Goal: Task Accomplishment & Management: Manage account settings

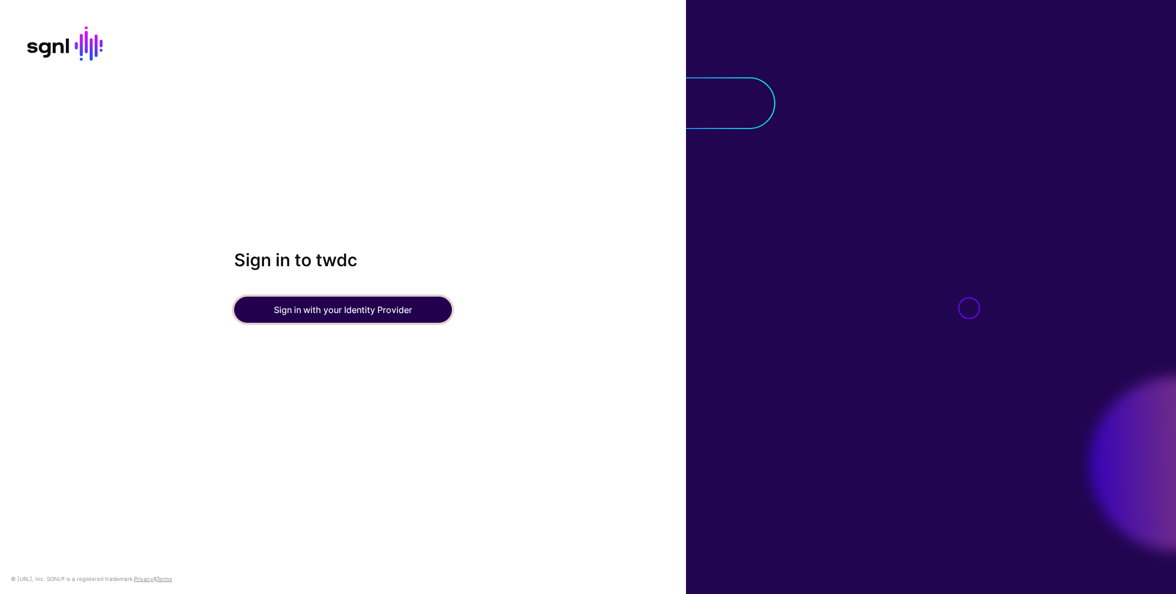
click at [292, 317] on button "Sign in with your Identity Provider" at bounding box center [343, 310] width 218 height 26
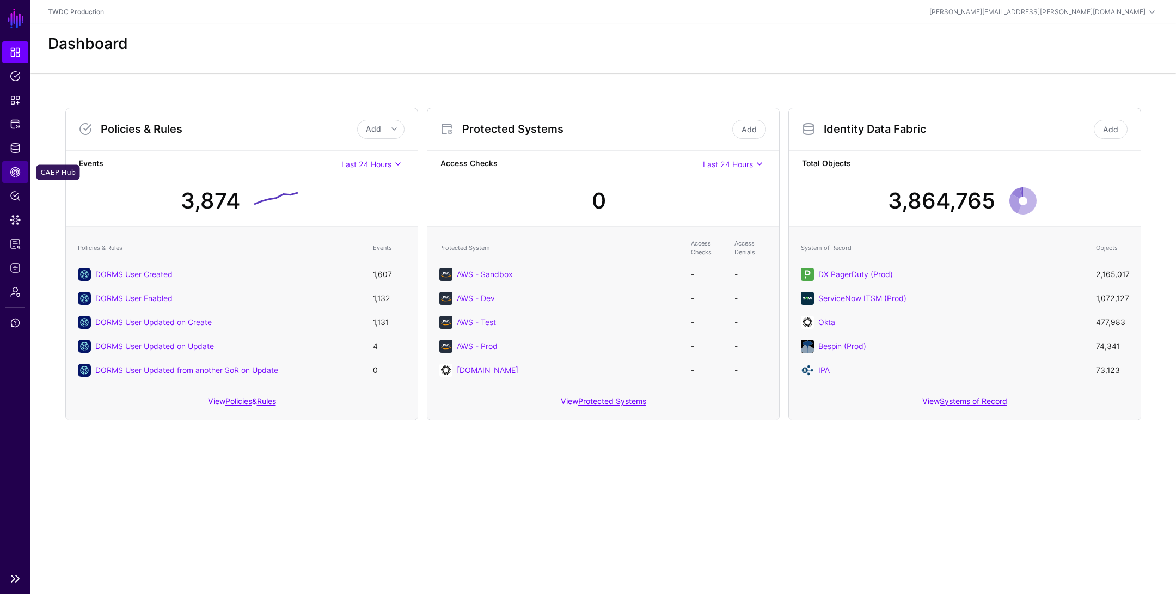
click at [14, 173] on span "CAEP Hub" at bounding box center [15, 172] width 11 height 11
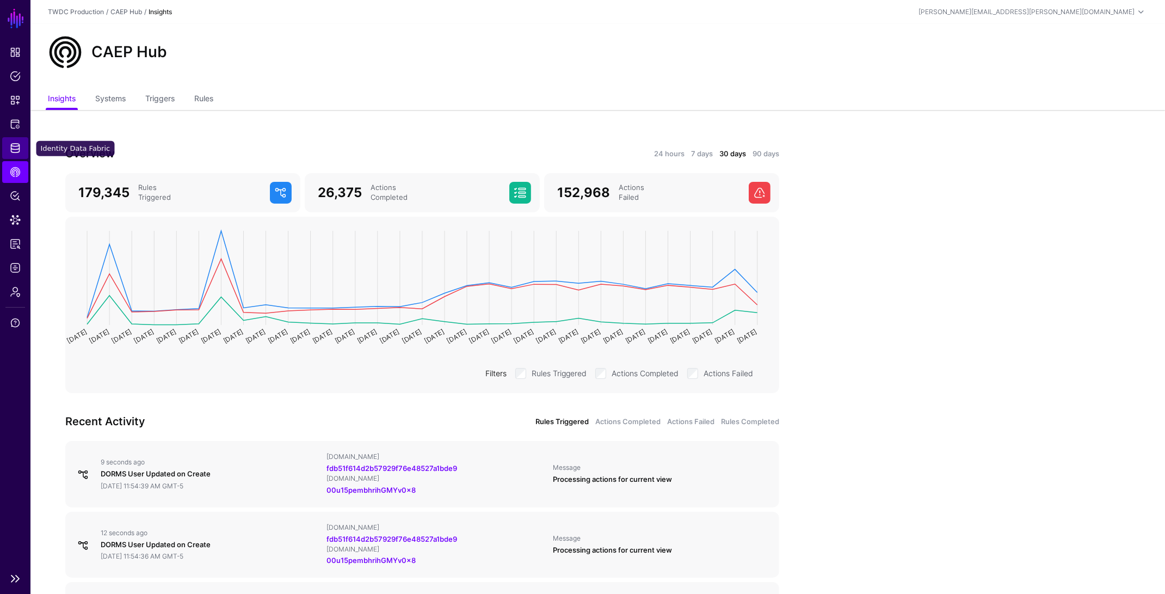
click at [14, 149] on span "Identity Data Fabric" at bounding box center [15, 148] width 11 height 11
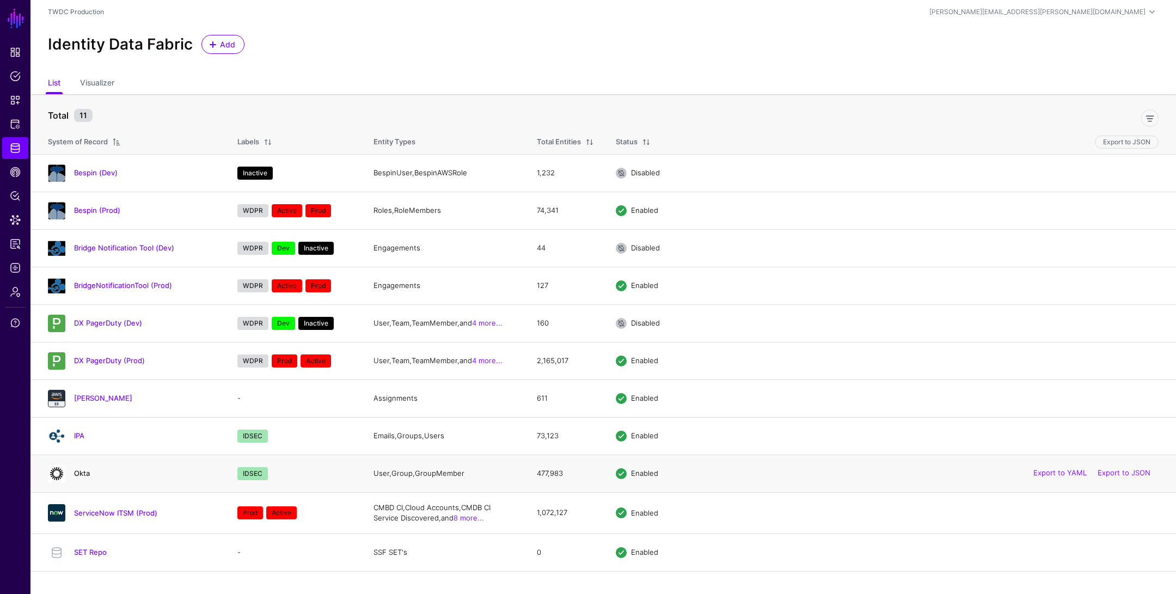
click at [80, 471] on link "Okta" at bounding box center [82, 473] width 16 height 9
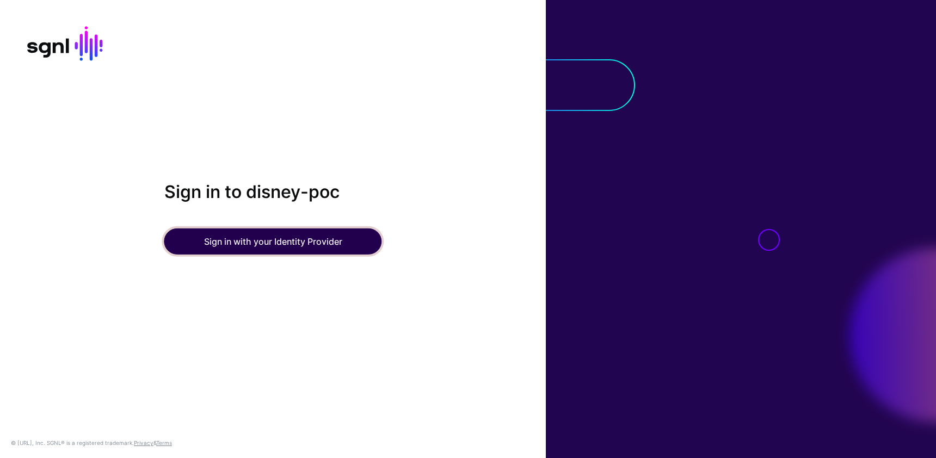
click at [230, 242] on button "Sign in with your Identity Provider" at bounding box center [273, 242] width 218 height 26
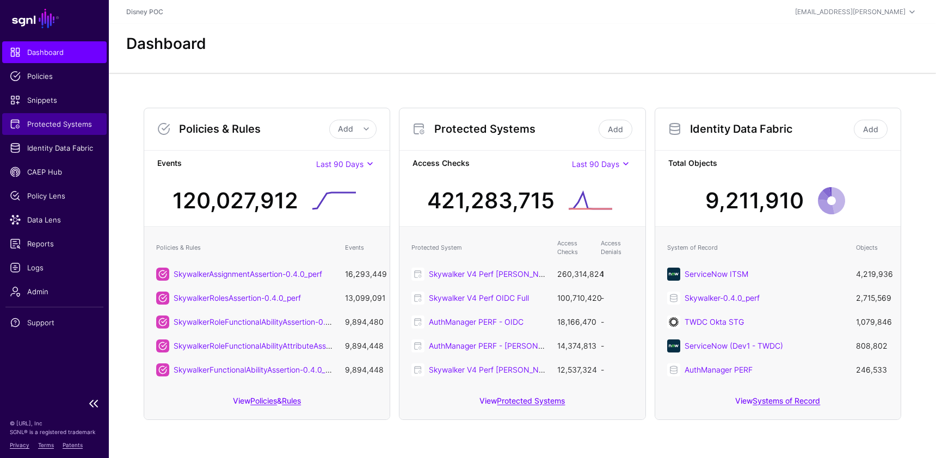
click at [48, 127] on span "Protected Systems" at bounding box center [54, 124] width 89 height 11
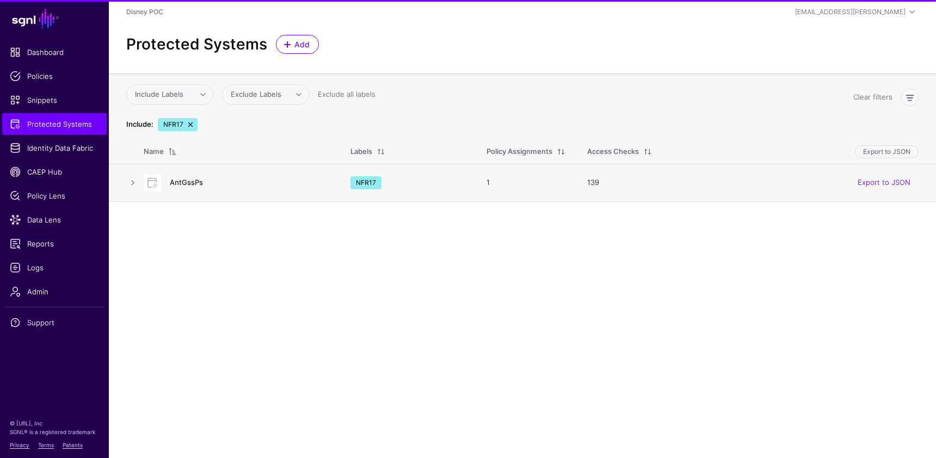
click at [190, 183] on link "AntGssPs" at bounding box center [186, 182] width 33 height 9
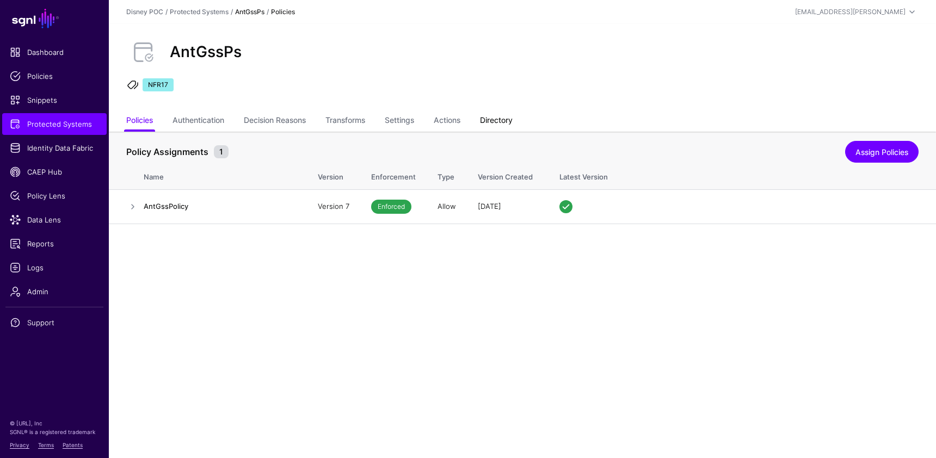
click at [513, 120] on link "Directory" at bounding box center [496, 121] width 33 height 21
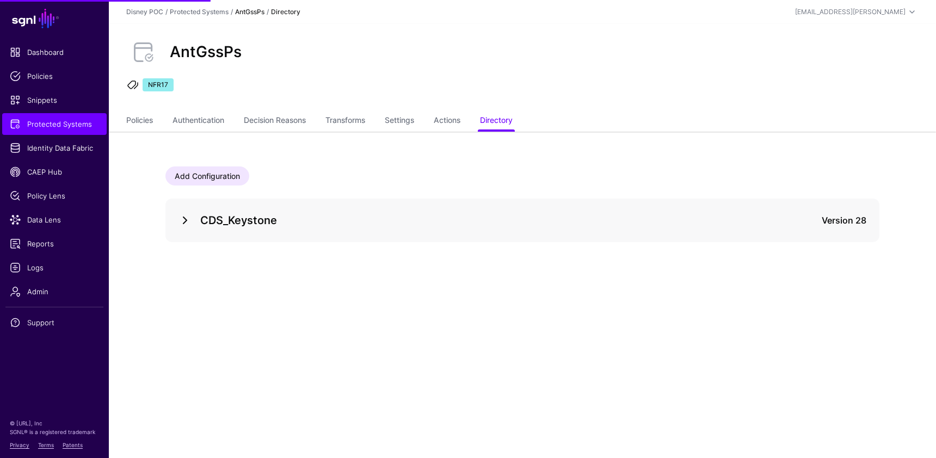
click at [180, 225] on link at bounding box center [185, 220] width 13 height 13
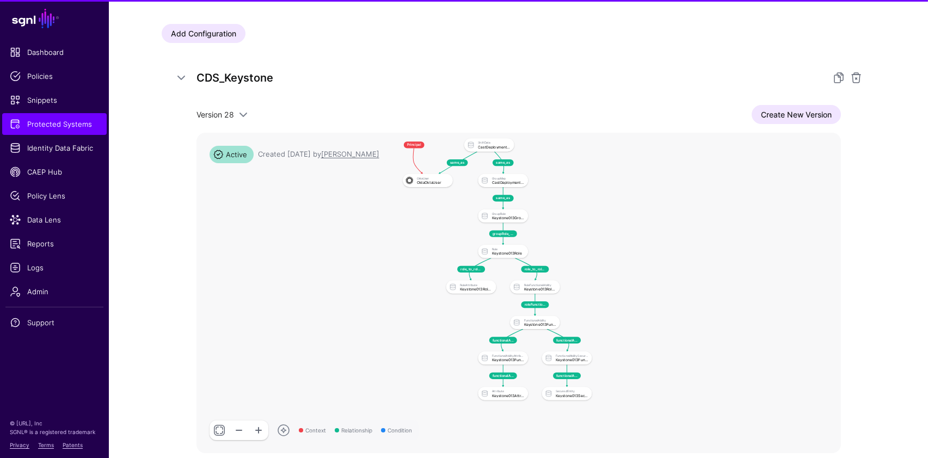
scroll to position [147, 0]
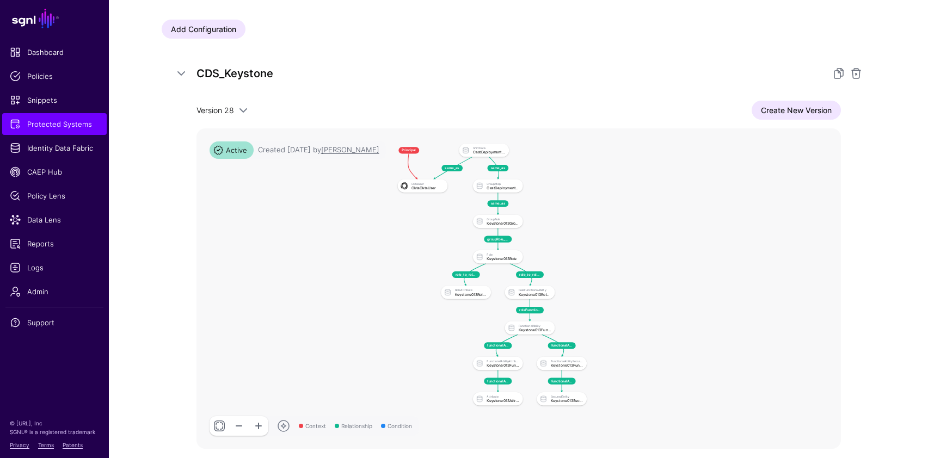
drag, startPoint x: 604, startPoint y: 205, endPoint x: 600, endPoint y: 213, distance: 9.7
click at [600, 213] on rect at bounding box center [382, 137] width 32865 height 16349
click at [231, 108] on span "Version 28" at bounding box center [215, 110] width 38 height 9
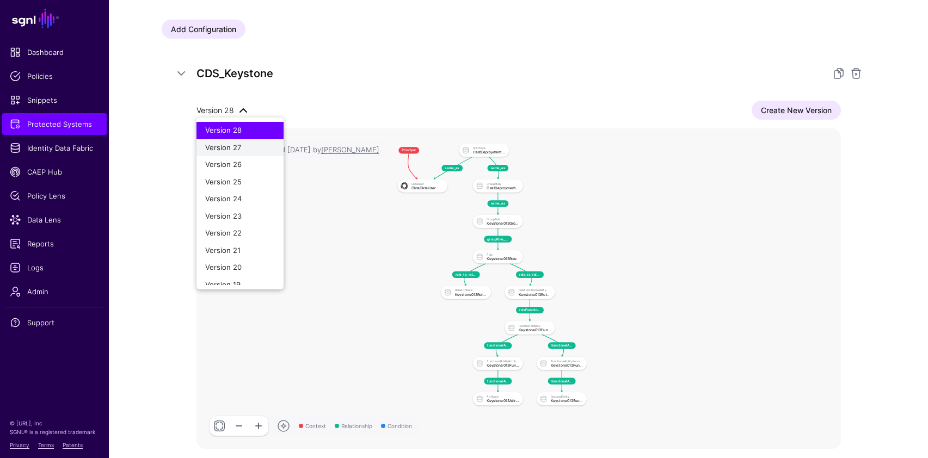
click at [223, 150] on span "Version 27" at bounding box center [223, 147] width 36 height 9
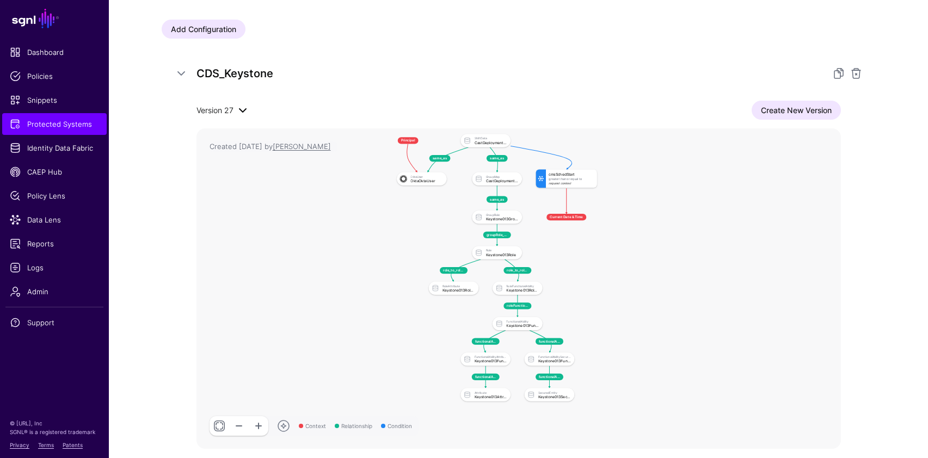
click at [205, 107] on span "Version 27" at bounding box center [214, 110] width 37 height 9
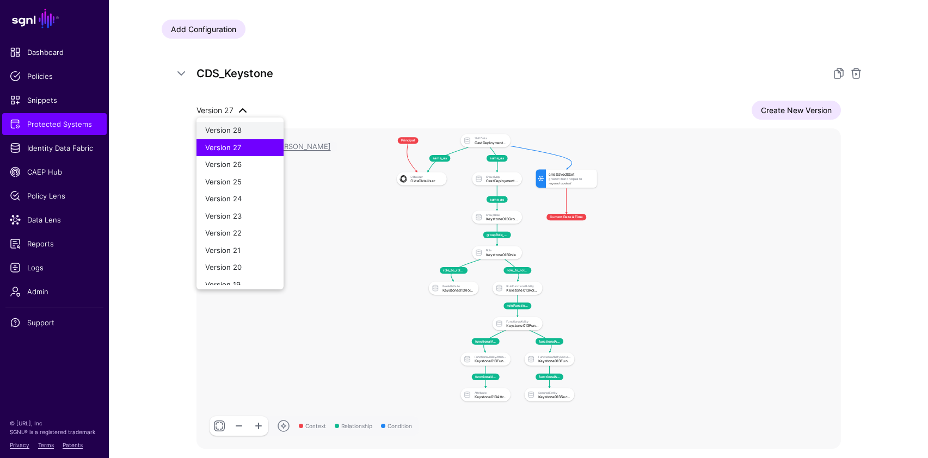
click at [213, 124] on button "Version 28" at bounding box center [239, 130] width 87 height 17
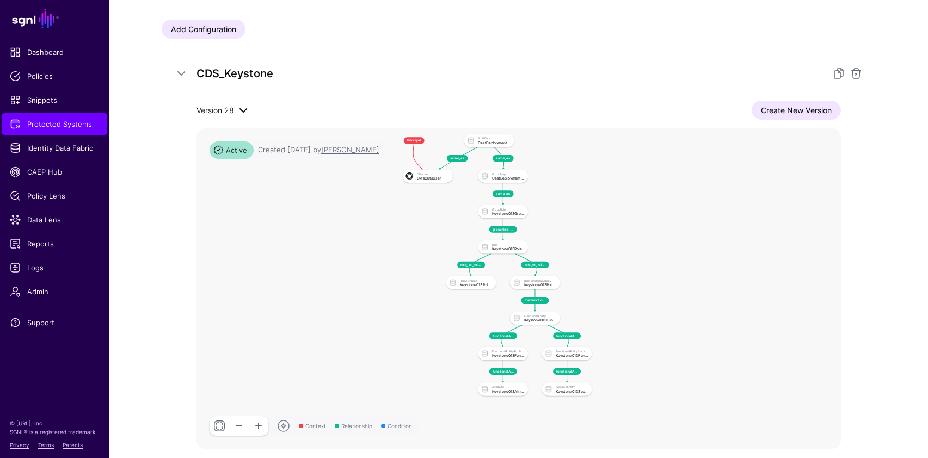
click at [219, 110] on span "Version 28" at bounding box center [215, 110] width 38 height 9
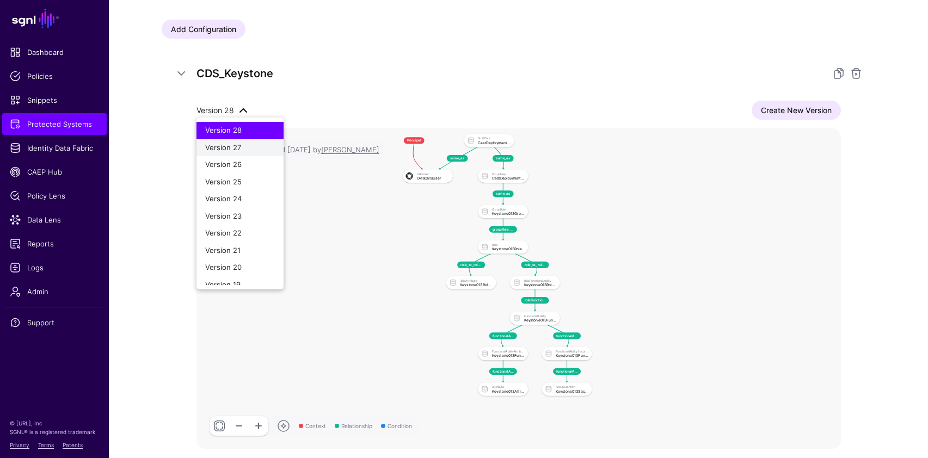
click at [230, 145] on span "Version 27" at bounding box center [223, 147] width 36 height 9
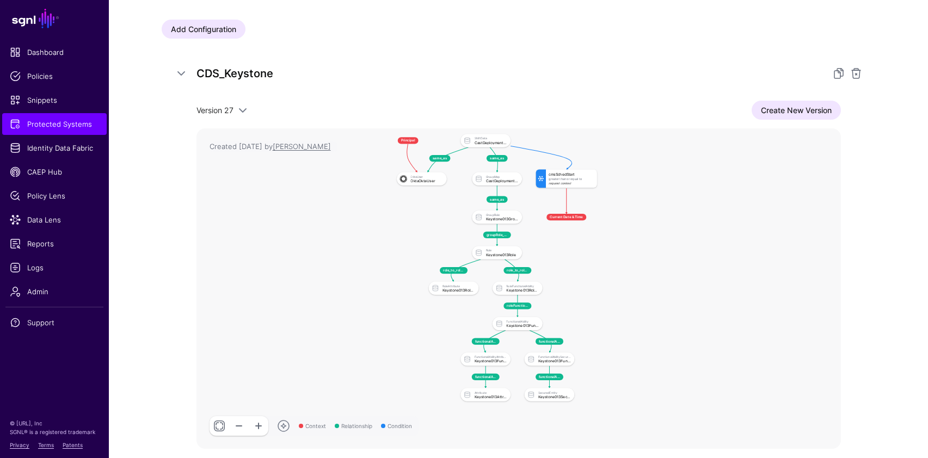
click at [786, 110] on link "Create New Version" at bounding box center [796, 110] width 89 height 19
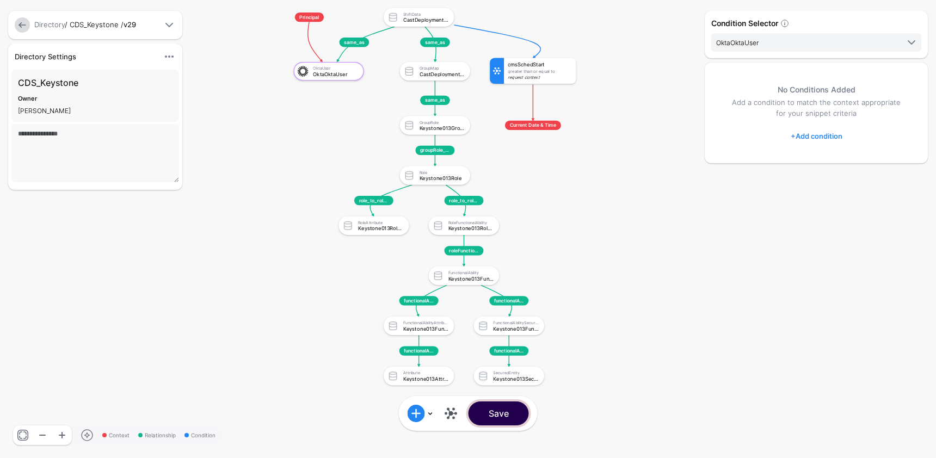
click at [505, 418] on button "Save" at bounding box center [499, 414] width 60 height 24
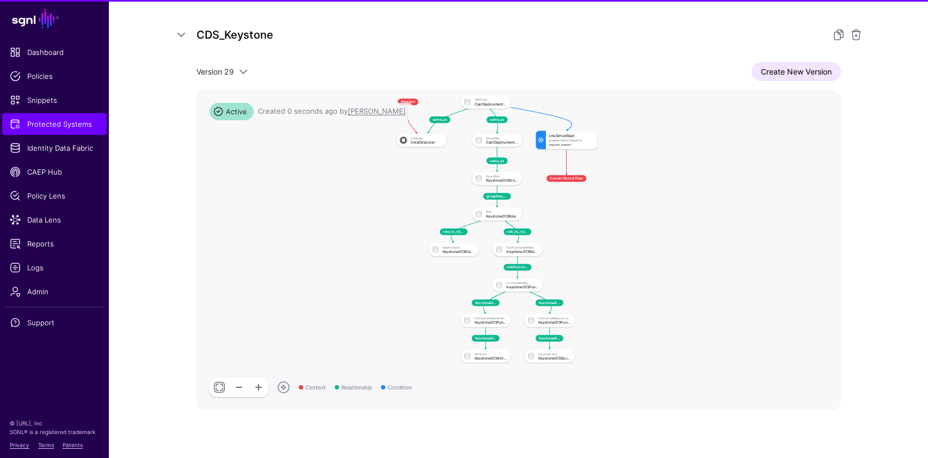
scroll to position [199, 0]
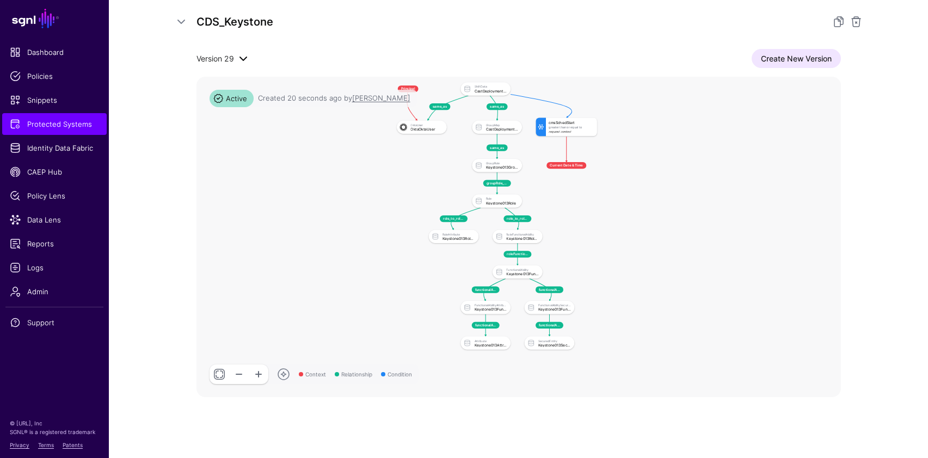
click at [234, 58] on span at bounding box center [242, 58] width 16 height 13
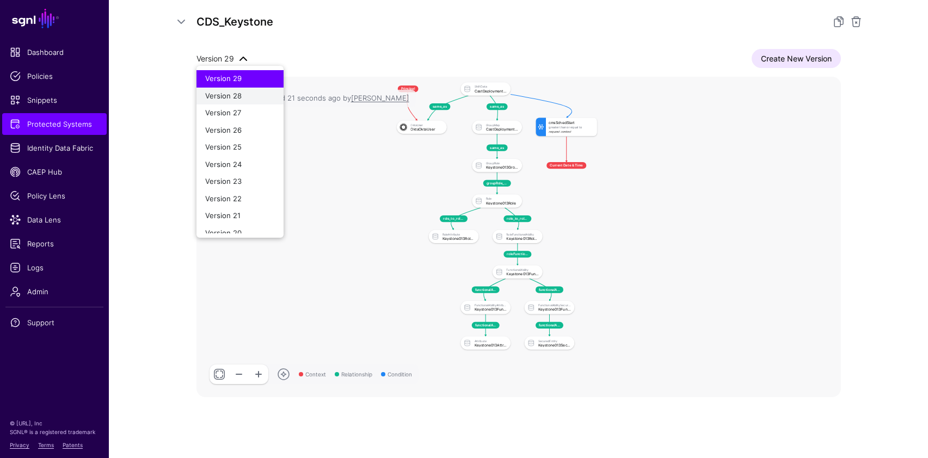
click at [235, 97] on span "Version 28" at bounding box center [223, 95] width 36 height 9
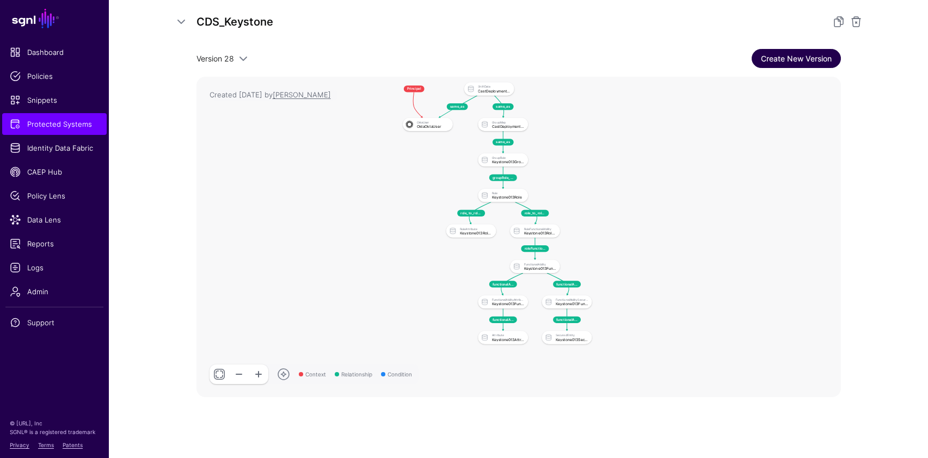
click at [791, 57] on link "Create New Version" at bounding box center [796, 58] width 89 height 19
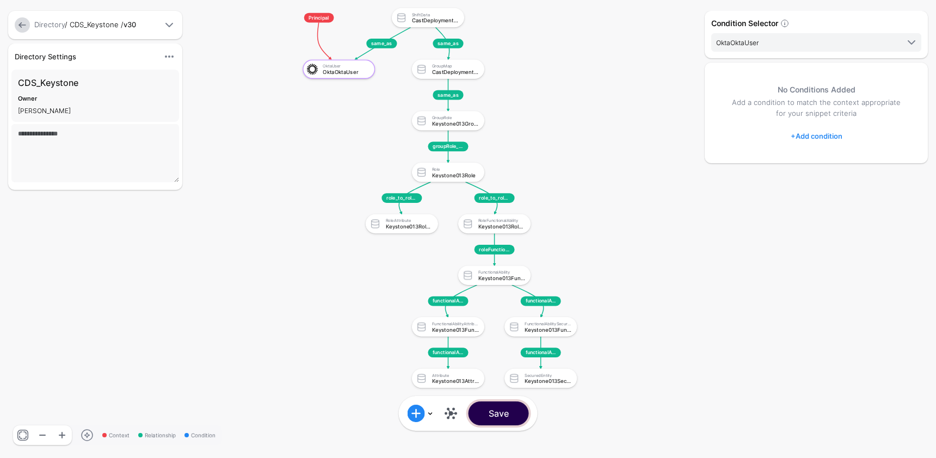
click at [496, 413] on button "Save" at bounding box center [499, 414] width 60 height 24
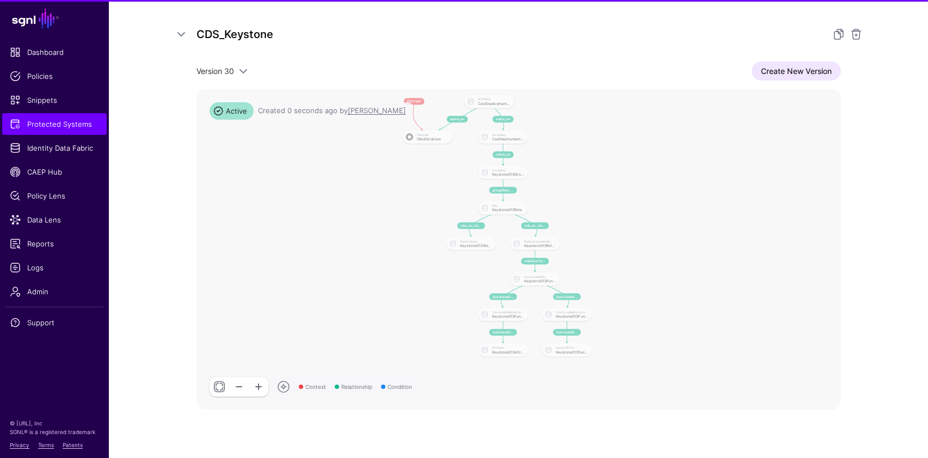
scroll to position [199, 0]
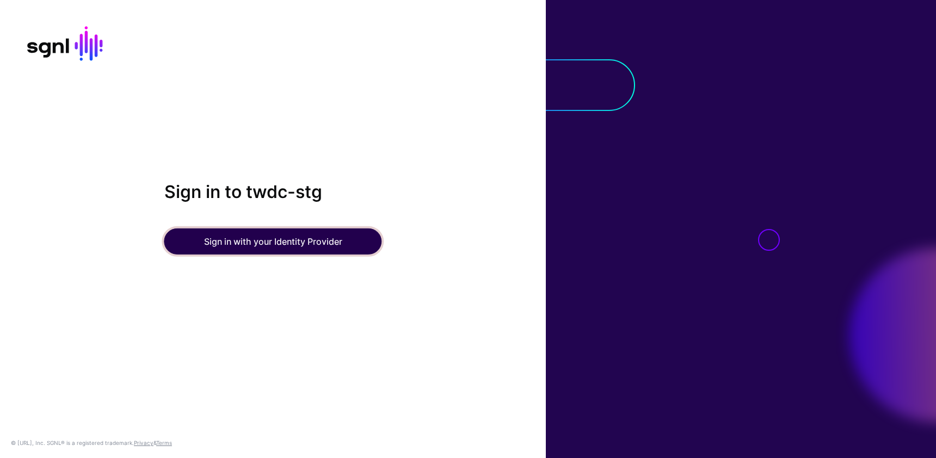
click at [318, 241] on button "Sign in with your Identity Provider" at bounding box center [273, 242] width 218 height 26
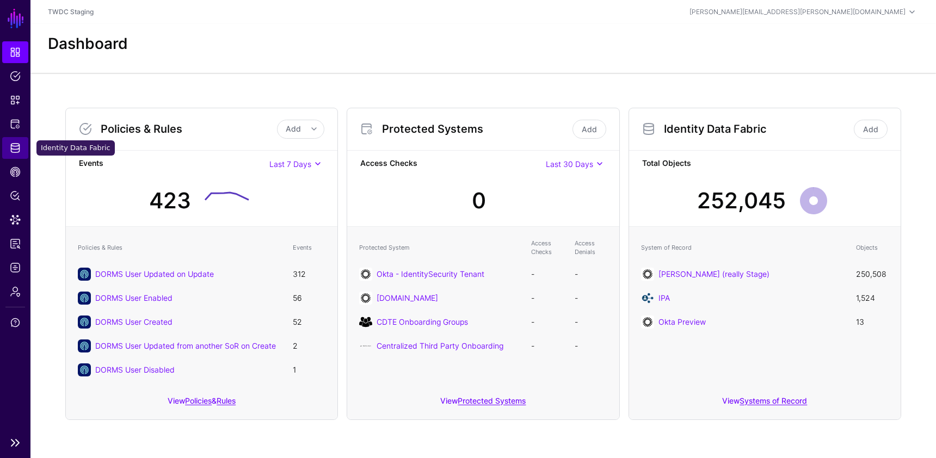
click at [17, 150] on span "Identity Data Fabric" at bounding box center [15, 148] width 11 height 11
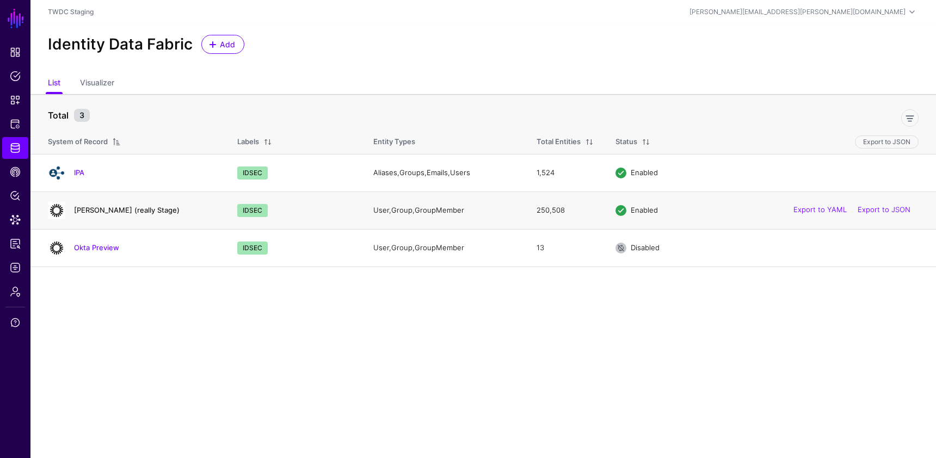
click at [101, 209] on link "Okta Dev (really Stage)" at bounding box center [127, 210] width 106 height 9
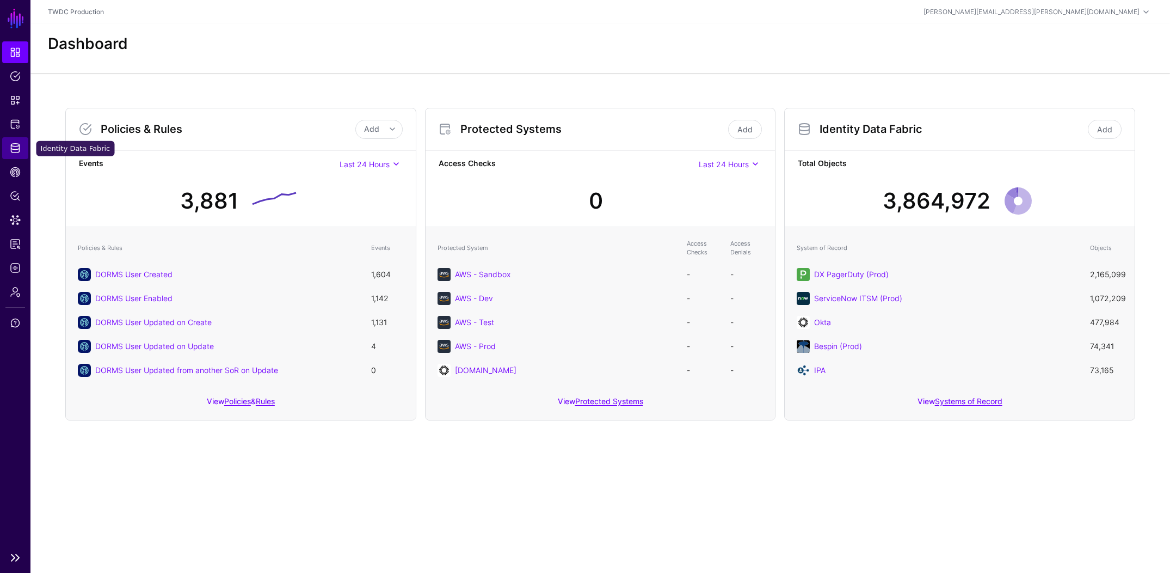
click at [17, 149] on span "Identity Data Fabric" at bounding box center [15, 148] width 11 height 11
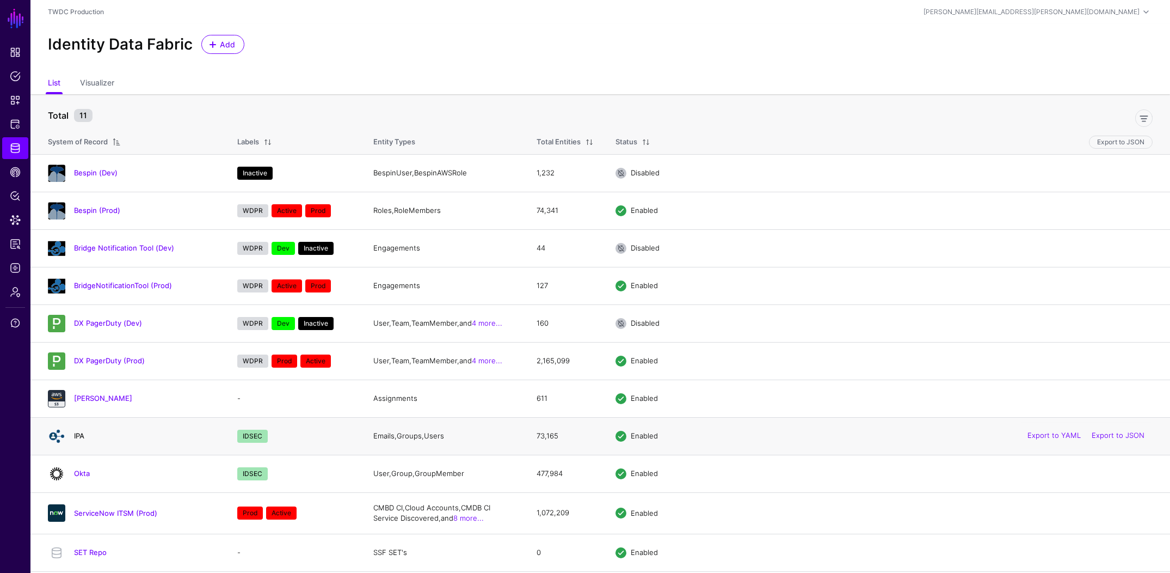
click at [81, 433] on link "IPA" at bounding box center [79, 435] width 10 height 9
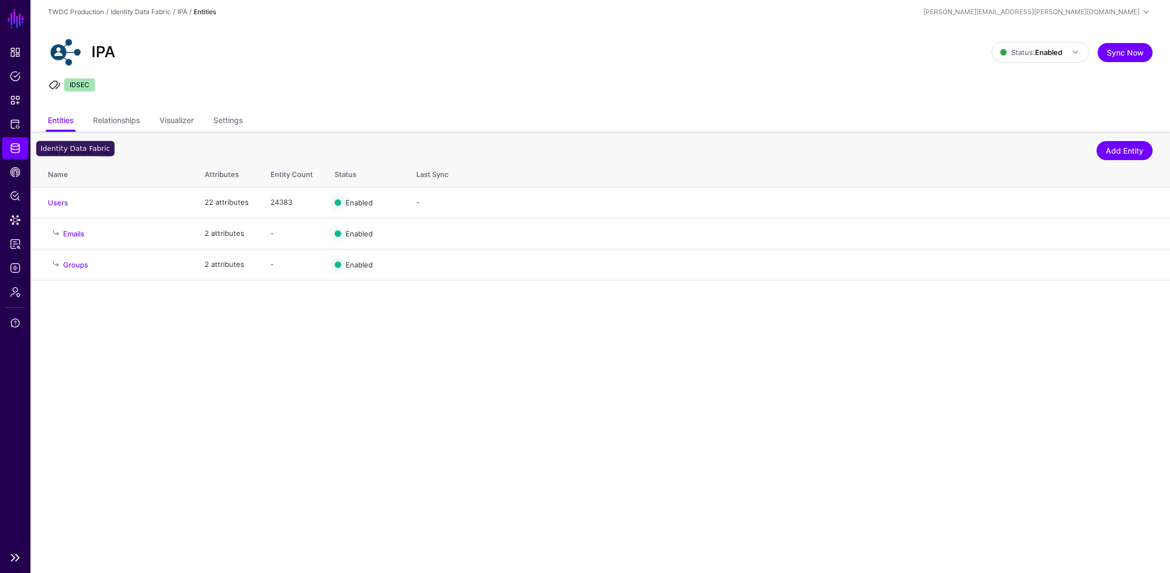
click at [14, 153] on link "Identity Data Fabric" at bounding box center [15, 148] width 26 height 22
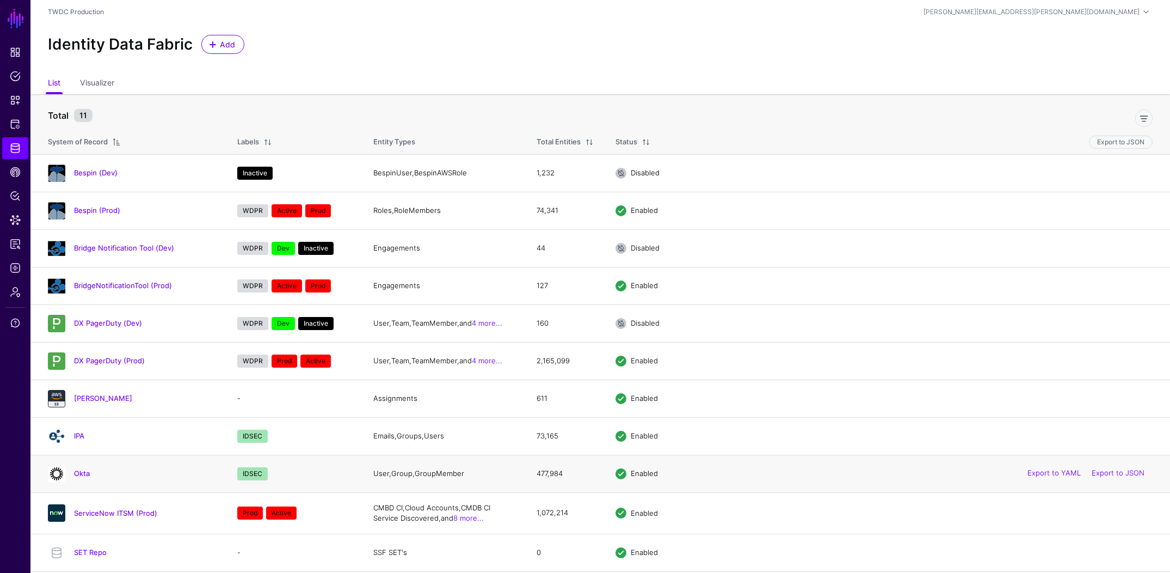
click at [81, 478] on h4 "Okta" at bounding box center [145, 473] width 142 height 10
click at [82, 472] on link "Okta" at bounding box center [82, 473] width 16 height 9
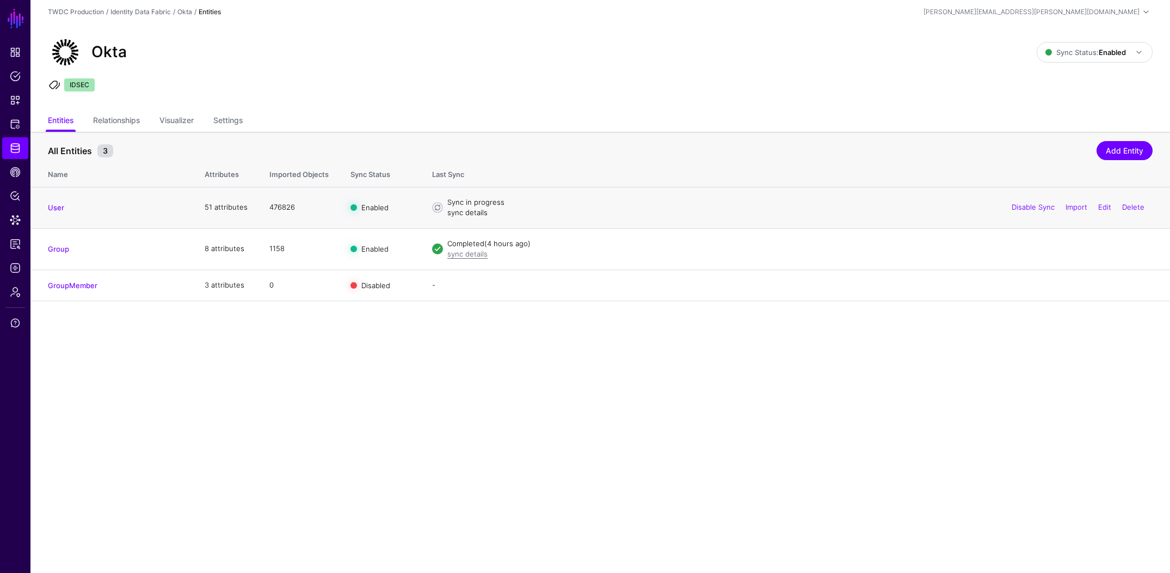
click at [469, 211] on link "sync details" at bounding box center [467, 212] width 40 height 9
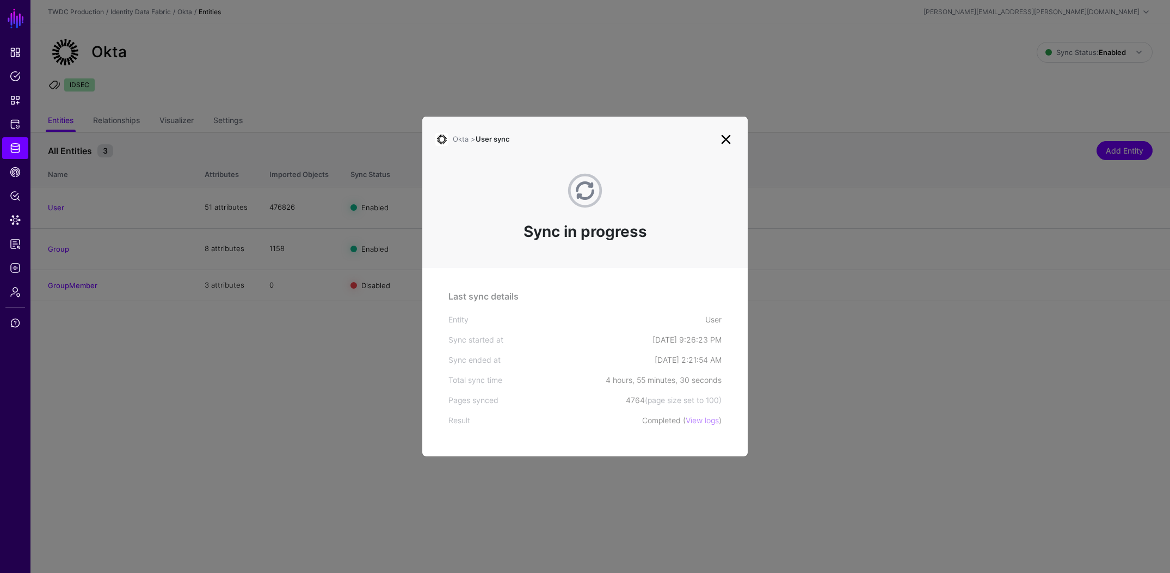
click at [729, 143] on link at bounding box center [725, 139] width 17 height 17
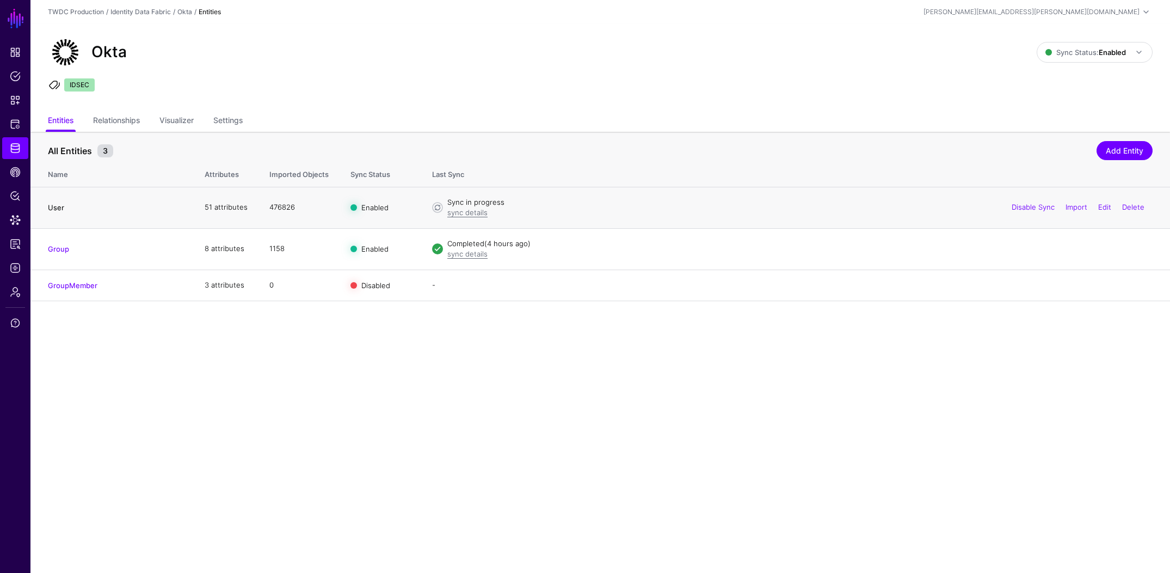
click at [53, 205] on link "User" at bounding box center [56, 207] width 16 height 9
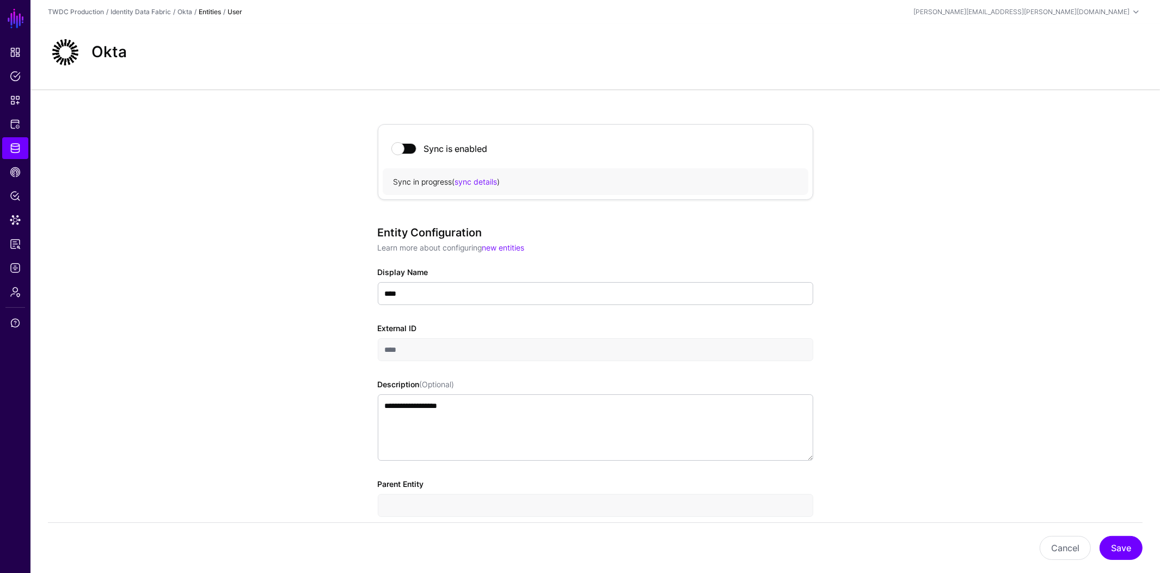
scroll to position [542, 0]
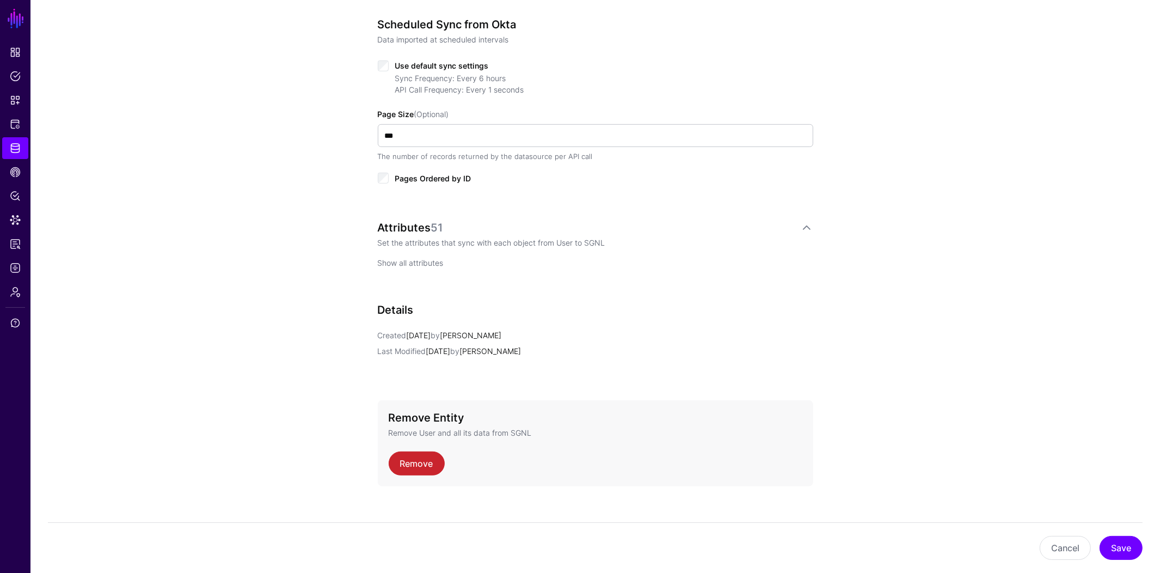
click at [404, 265] on link "Show all attributes" at bounding box center [411, 262] width 66 height 9
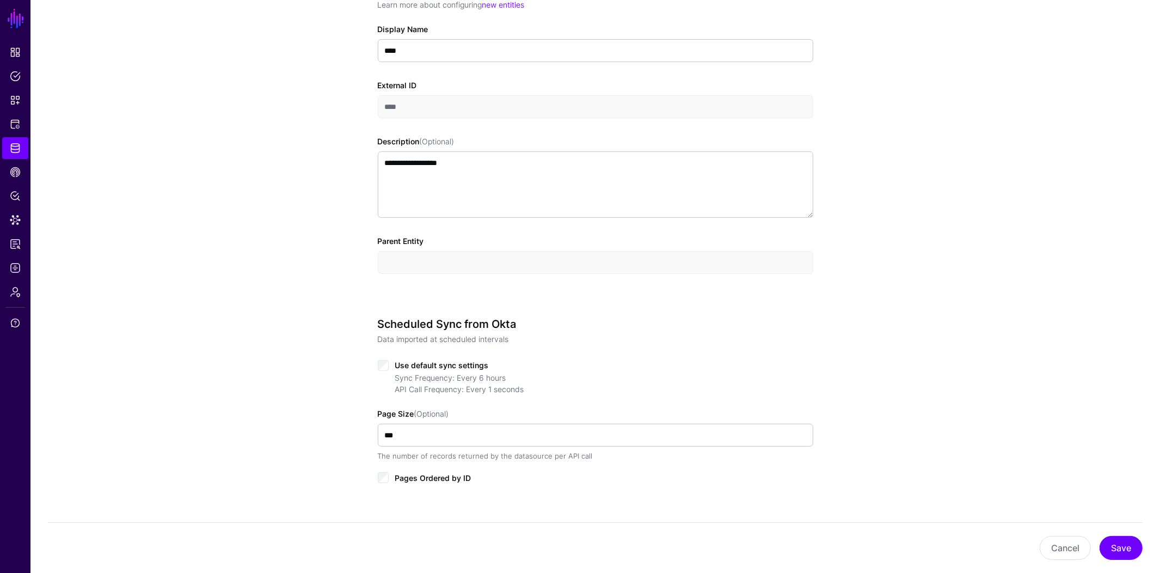
scroll to position [356, 0]
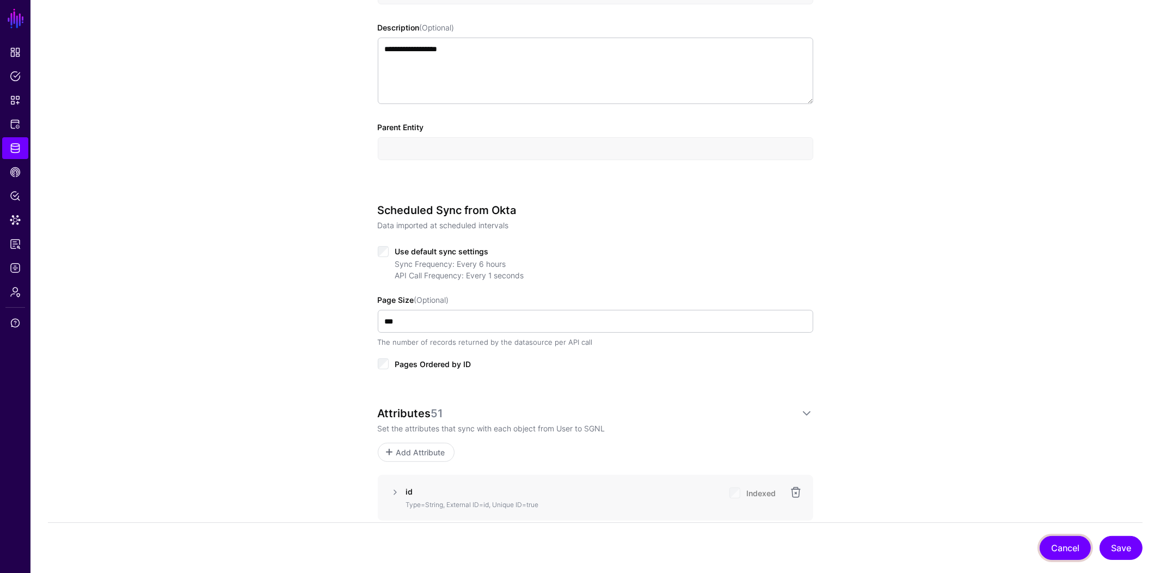
click at [1068, 545] on button "Cancel" at bounding box center [1065, 548] width 51 height 24
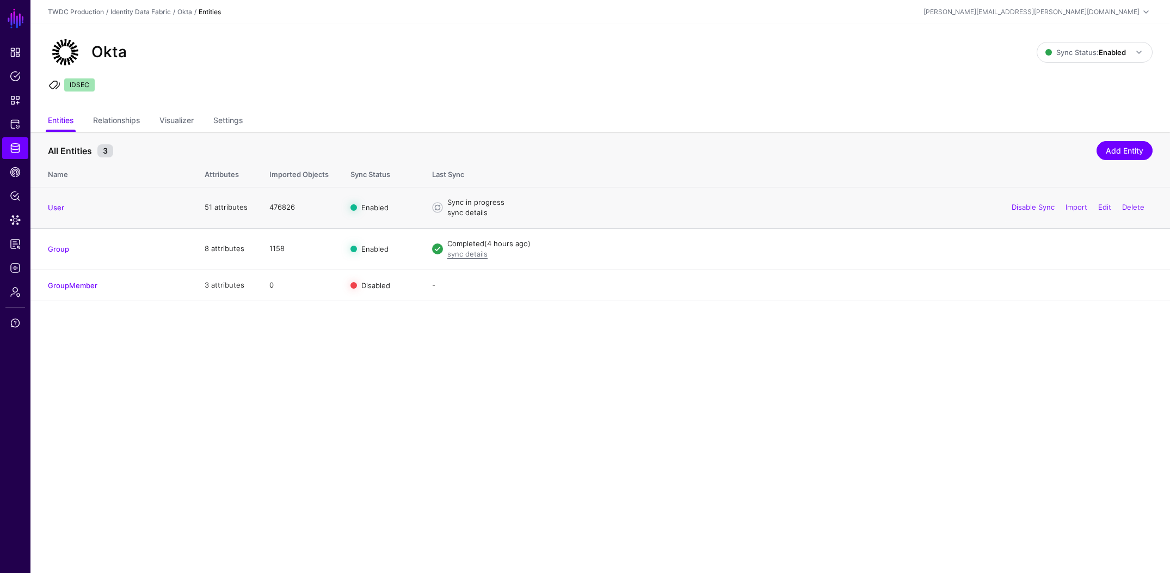
click at [472, 213] on link "sync details" at bounding box center [467, 212] width 40 height 9
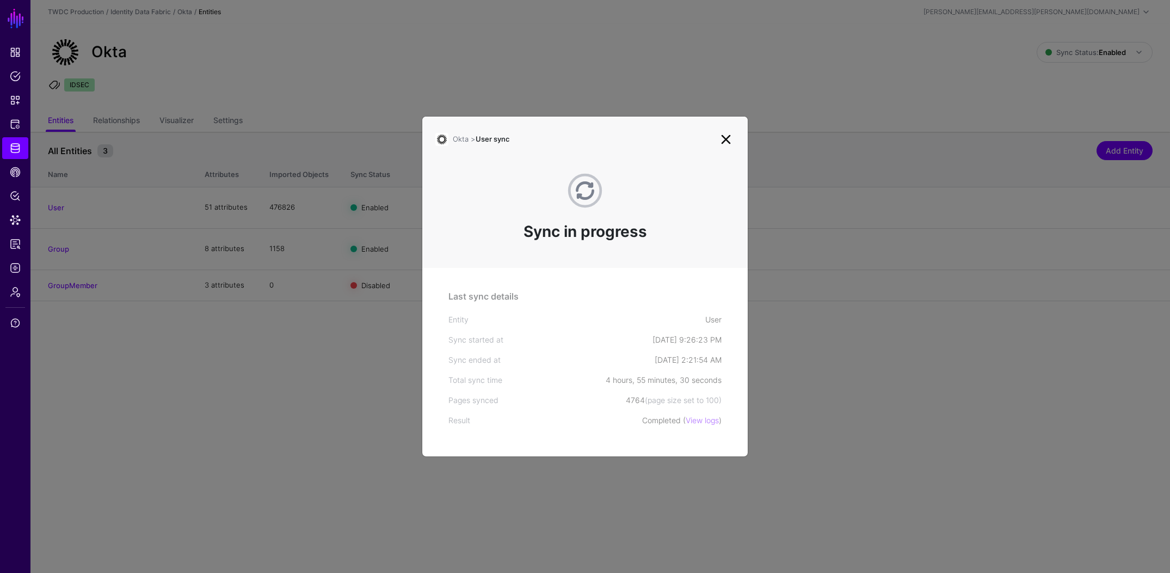
click at [722, 136] on link at bounding box center [725, 139] width 17 height 17
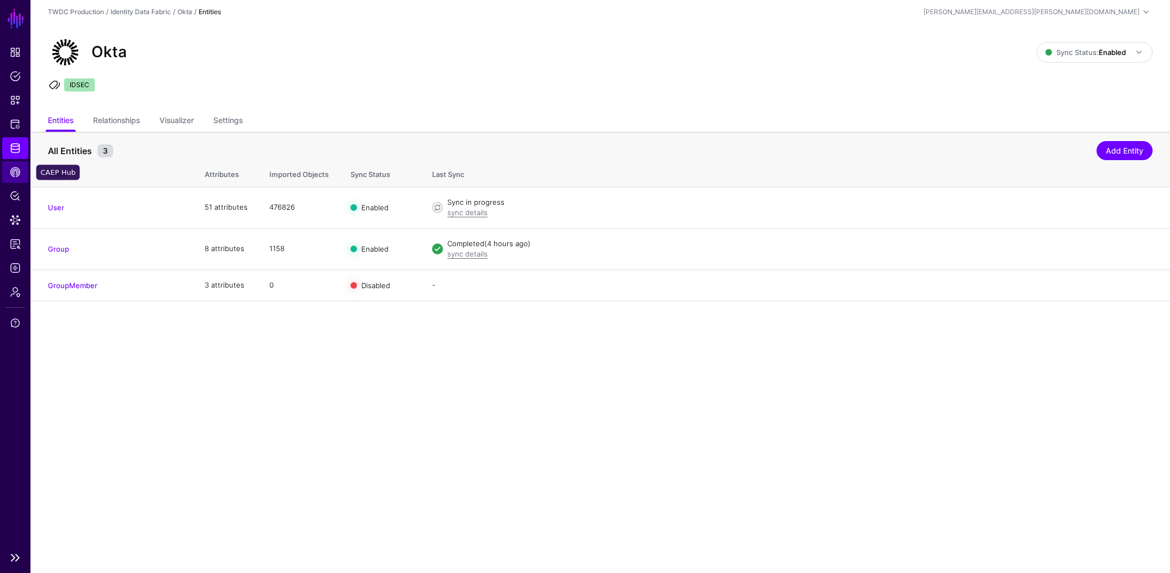
click at [17, 177] on span "CAEP Hub" at bounding box center [15, 172] width 11 height 11
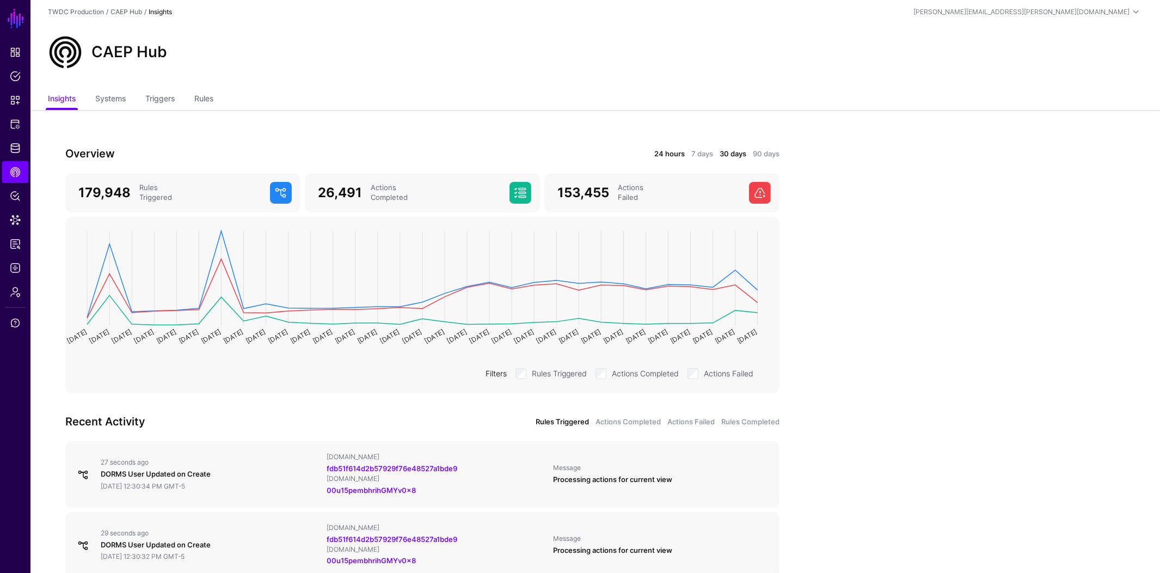
click at [670, 149] on link "24 hours" at bounding box center [669, 154] width 30 height 11
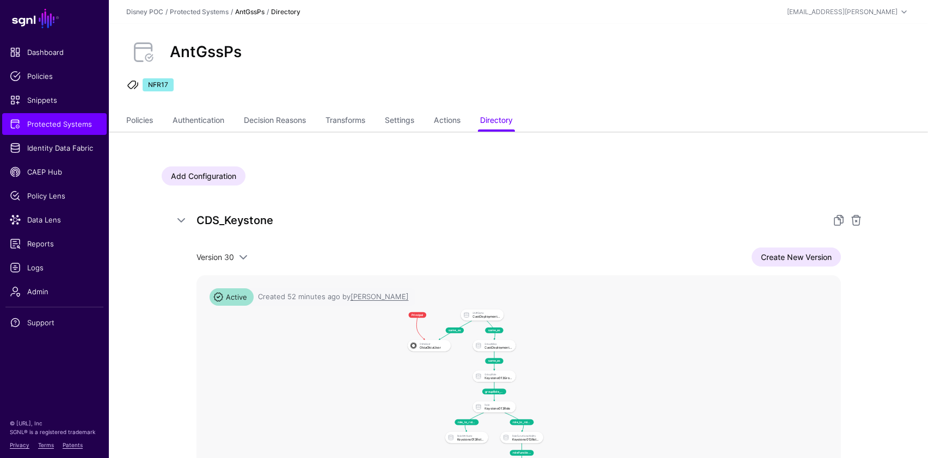
scroll to position [199, 0]
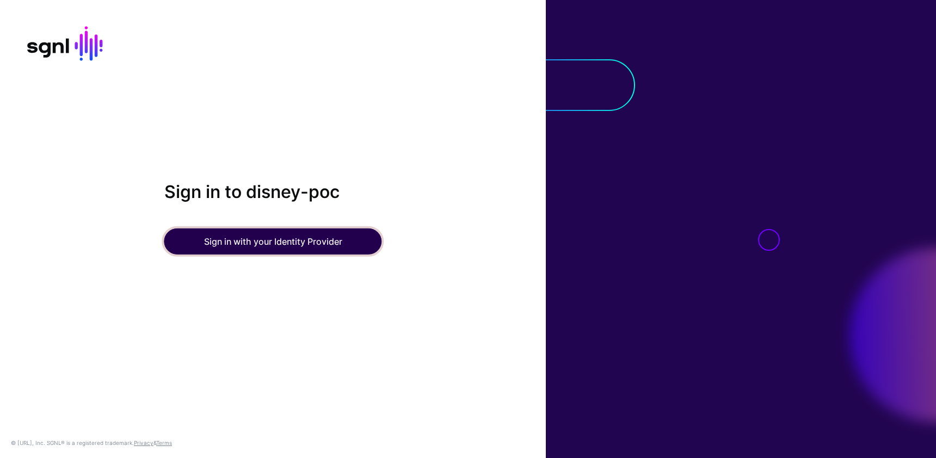
click at [332, 238] on button "Sign in with your Identity Provider" at bounding box center [273, 242] width 218 height 26
